Goal: Task Accomplishment & Management: Manage account settings

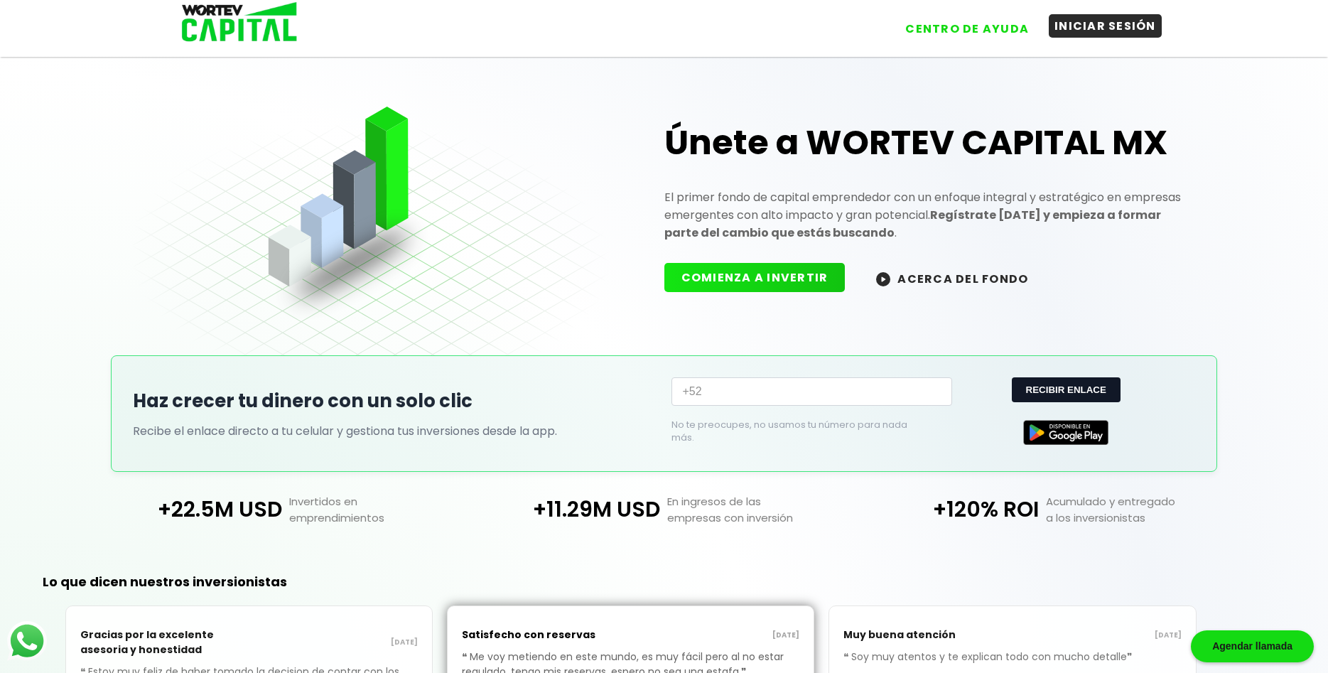
click at [1105, 28] on button "INICIAR SESIÓN" at bounding box center [1105, 25] width 113 height 23
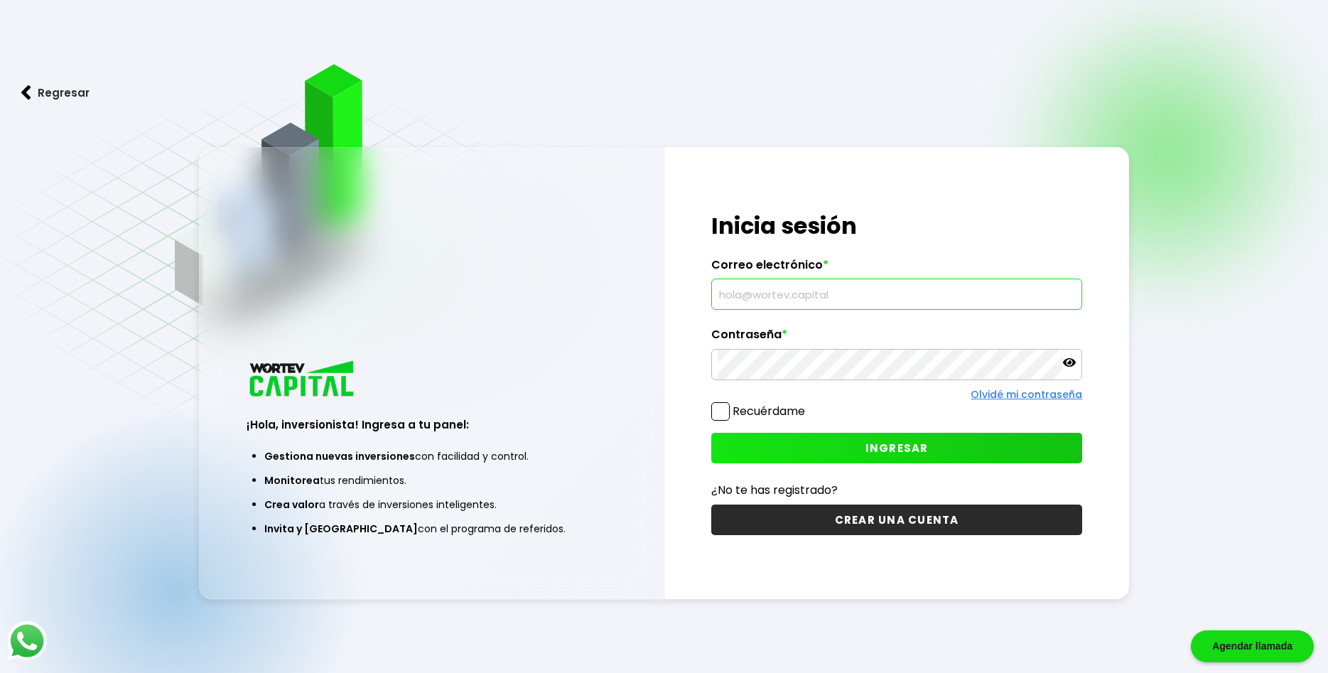
paste input "[EMAIL_ADDRESS][DOMAIN_NAME]"
type input "[EMAIL_ADDRESS][DOMAIN_NAME]"
click at [726, 411] on span at bounding box center [721, 411] width 18 height 18
click at [808, 404] on input "Recuérdame" at bounding box center [808, 404] width 0 height 0
click at [741, 441] on button "INGRESAR" at bounding box center [898, 448] width 372 height 31
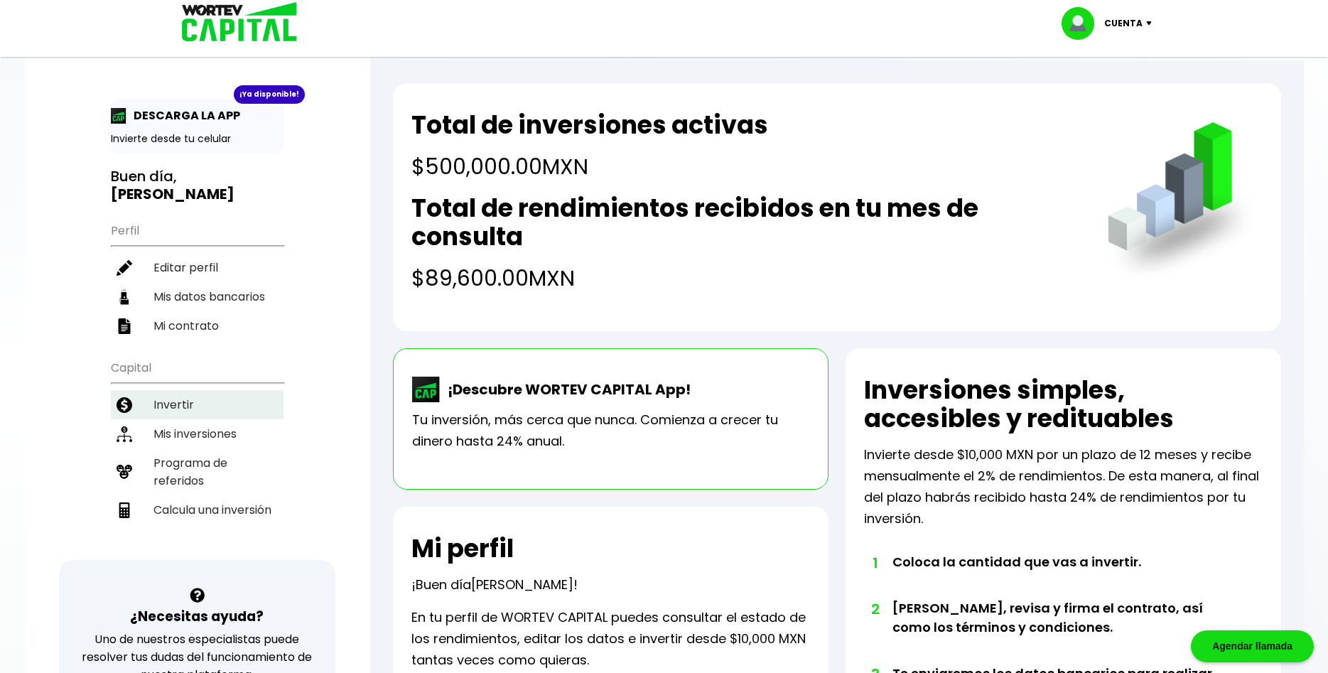
click at [179, 390] on li "Invertir" at bounding box center [197, 404] width 173 height 29
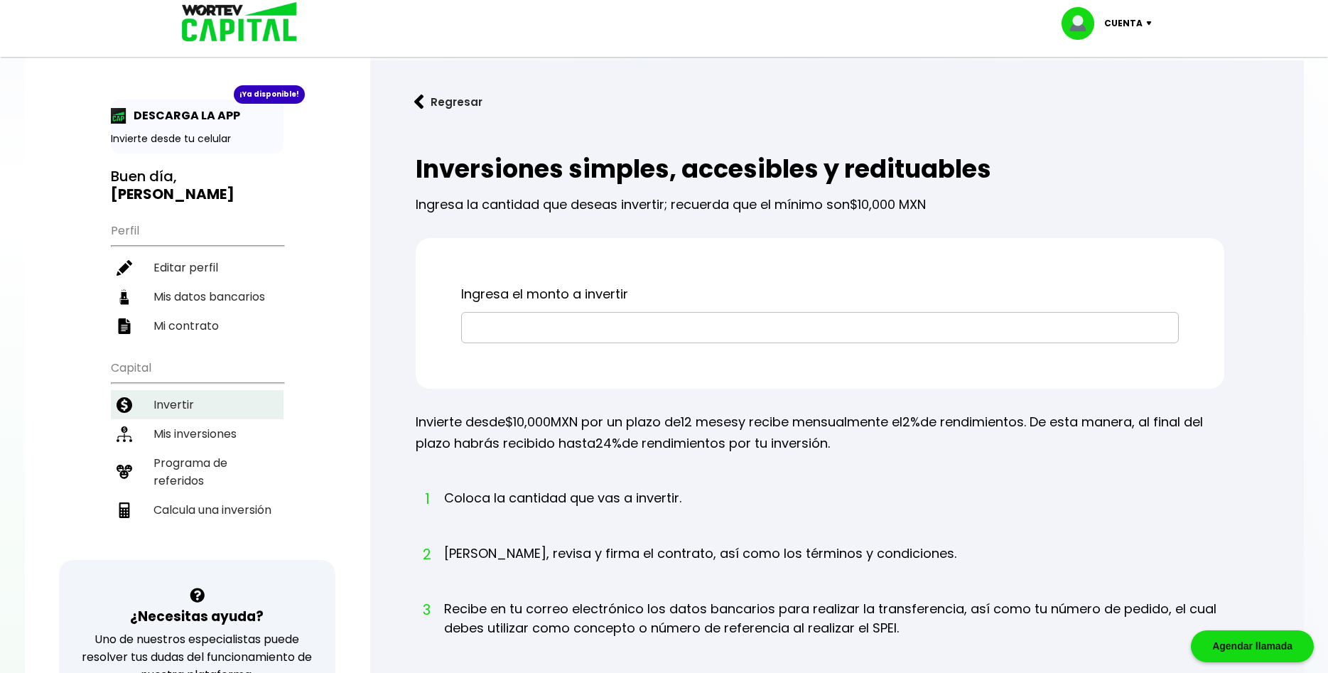
click at [188, 390] on li "Invertir" at bounding box center [197, 404] width 173 height 29
click at [207, 423] on li "Mis inversiones" at bounding box center [197, 433] width 173 height 29
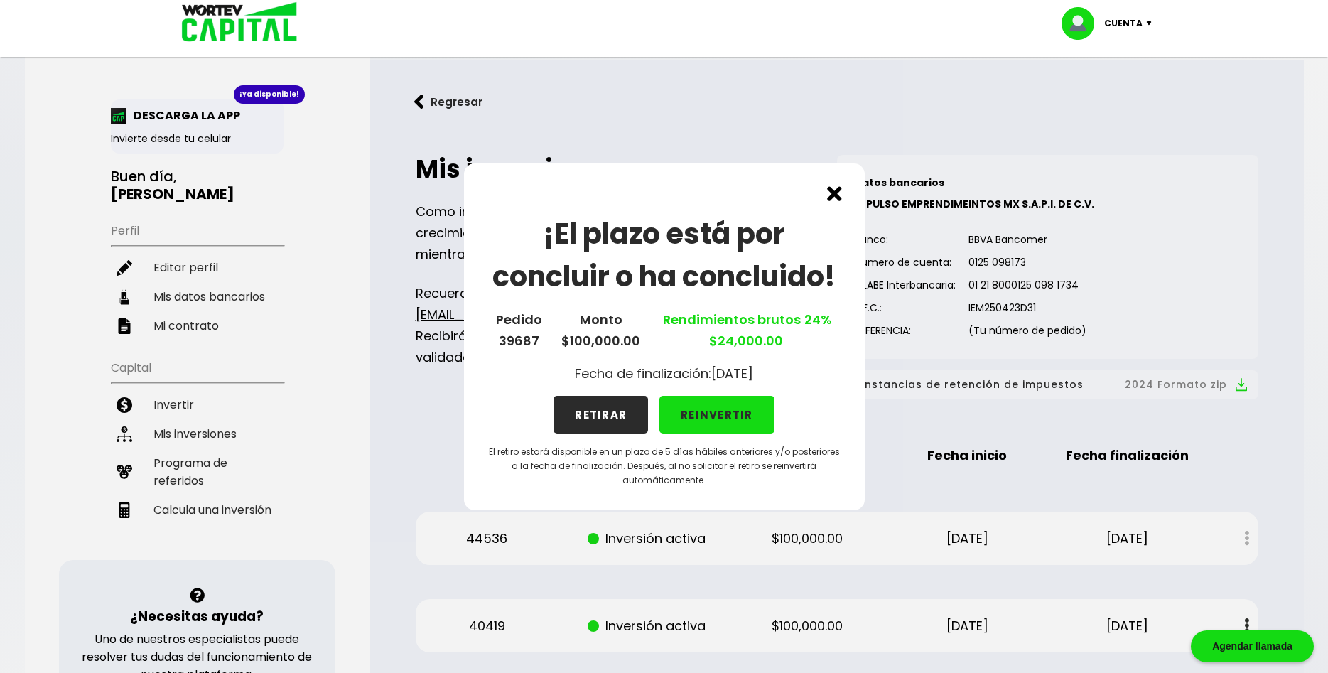
click at [600, 417] on button "RETIRAR" at bounding box center [601, 415] width 95 height 38
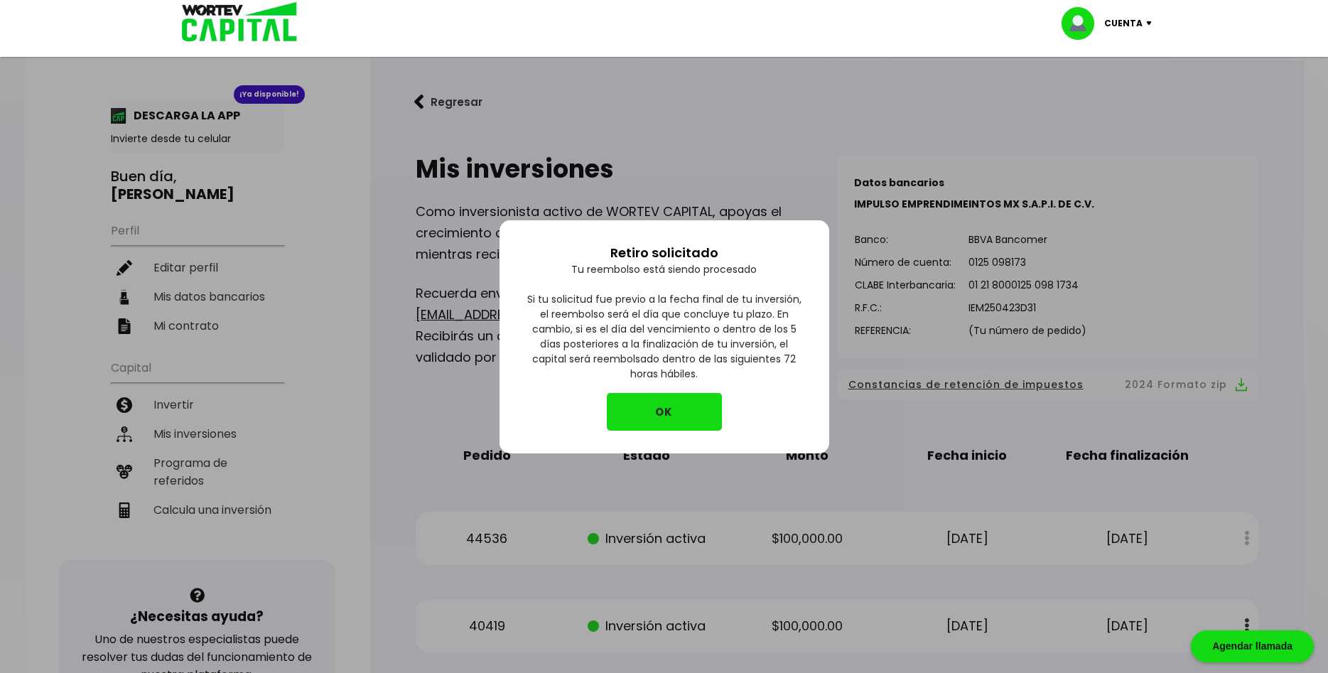
click at [670, 419] on button "OK" at bounding box center [664, 412] width 115 height 38
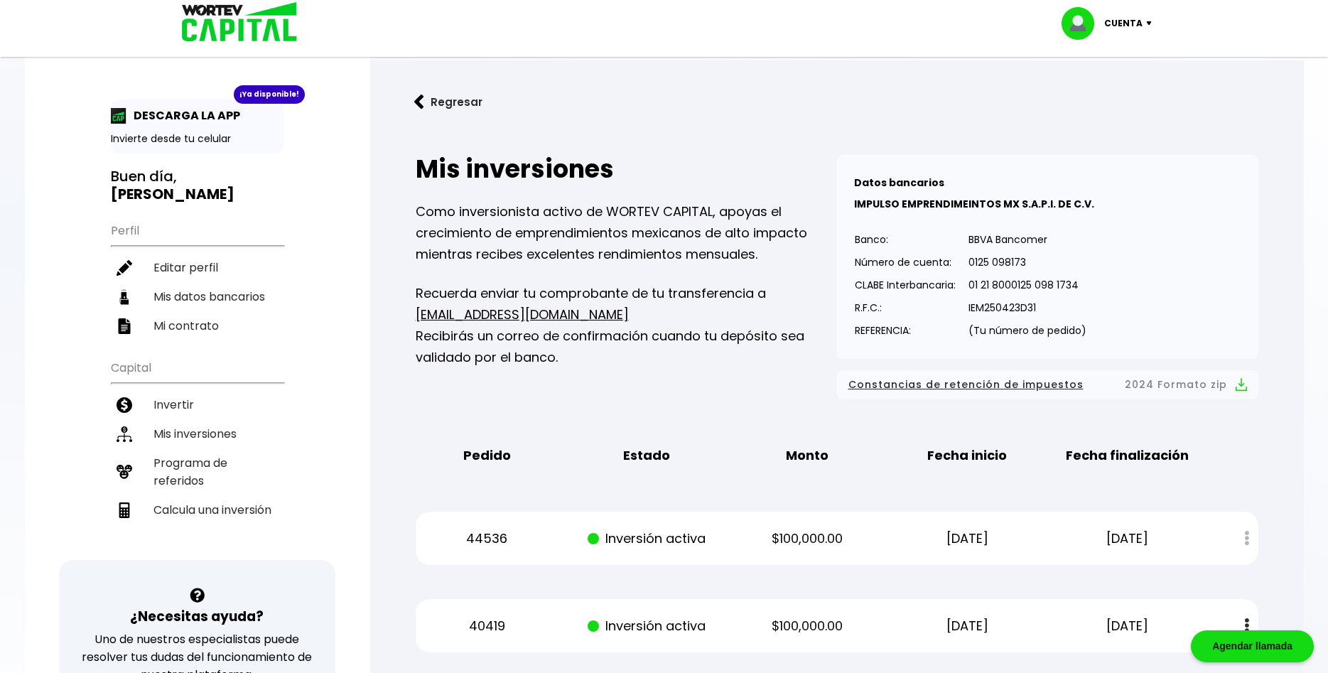
click at [1119, 31] on p "Cuenta" at bounding box center [1124, 23] width 38 height 21
click at [1120, 90] on li "Cerrar sesión" at bounding box center [1109, 94] width 114 height 29
